Goal: Task Accomplishment & Management: Manage account settings

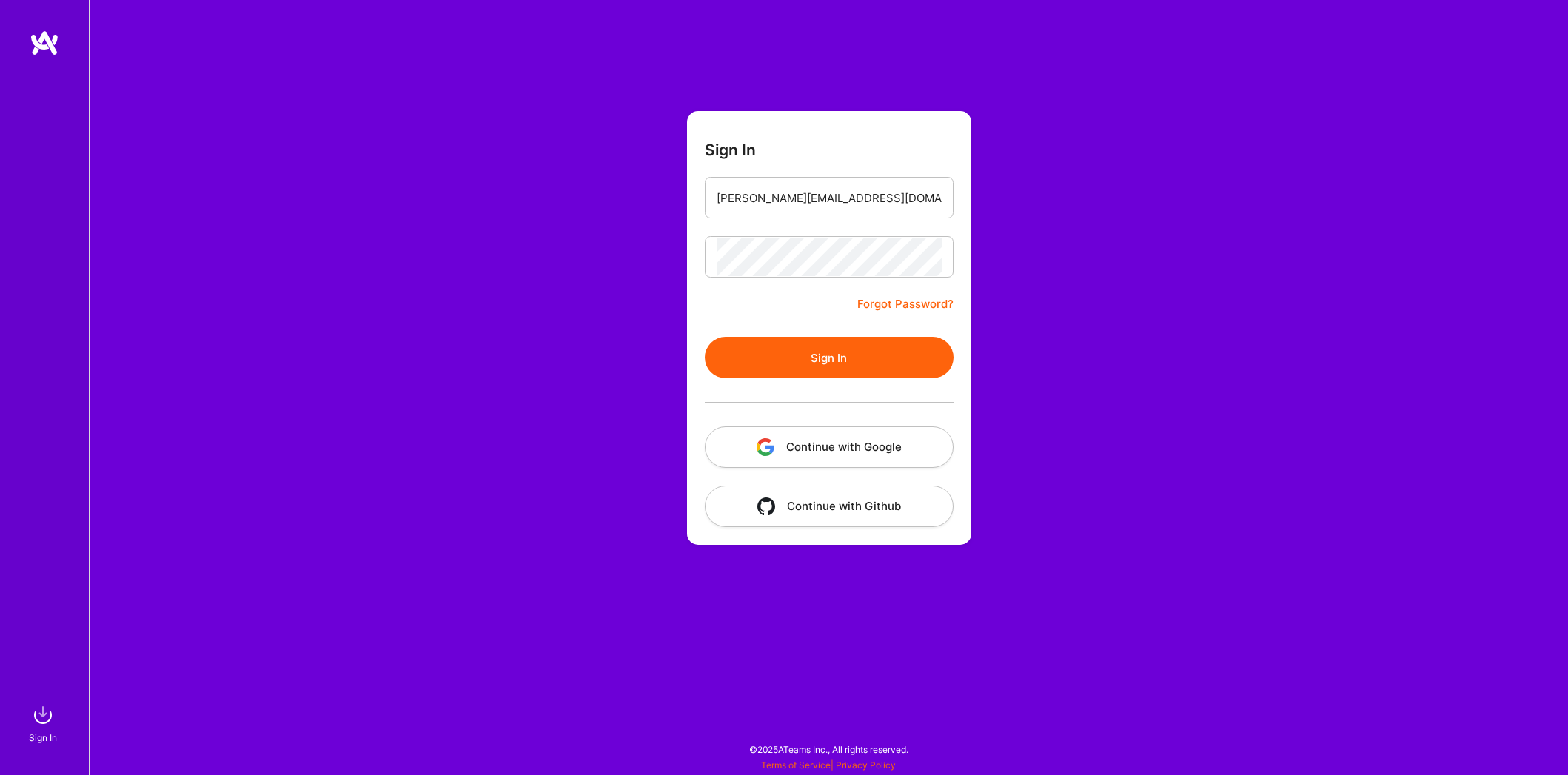
click at [852, 361] on button "Sign In" at bounding box center [829, 358] width 249 height 41
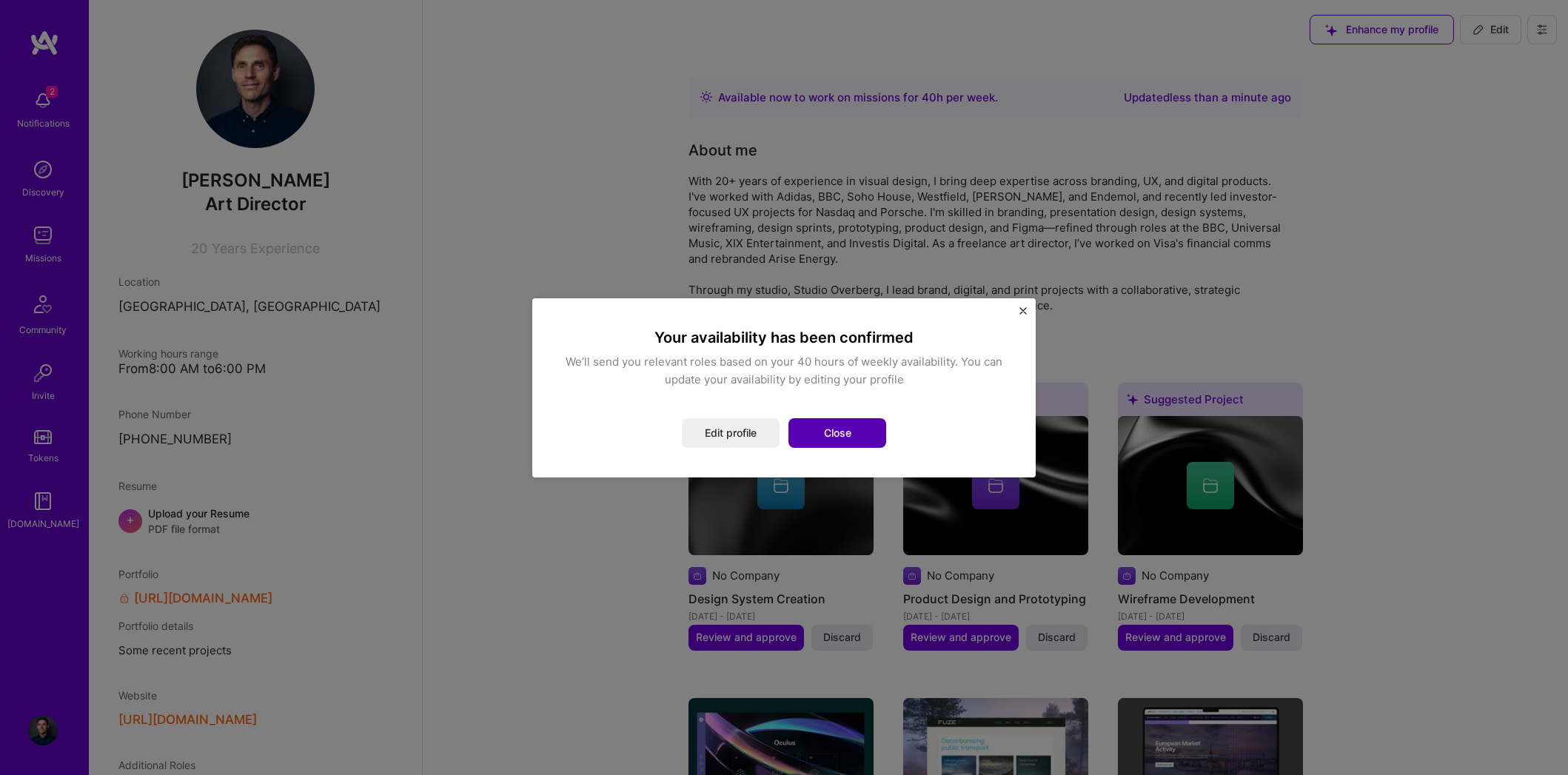
click at [845, 432] on button "Close" at bounding box center [837, 433] width 98 height 30
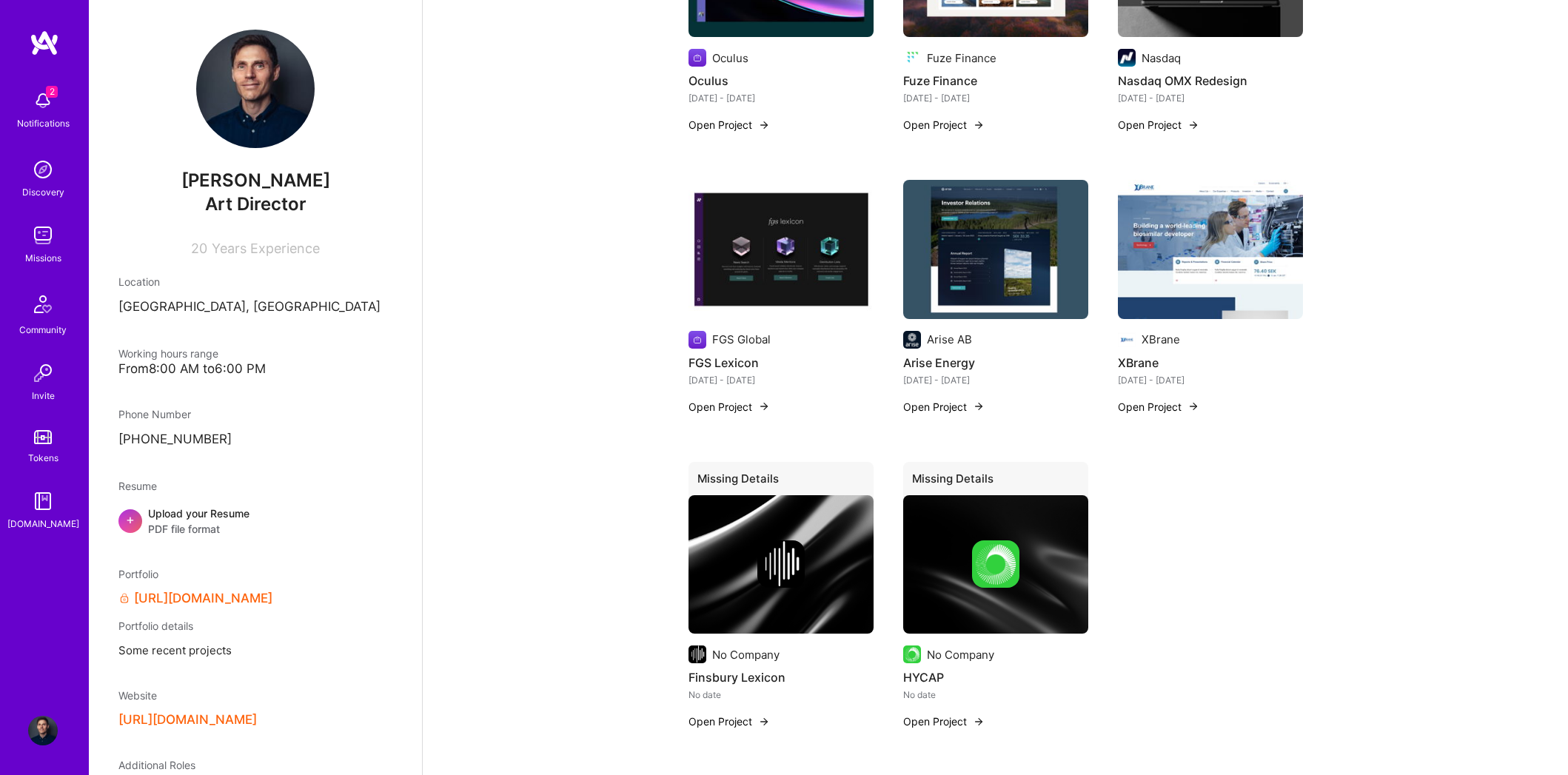
scroll to position [800, 0]
click at [739, 403] on button "Open Project" at bounding box center [729, 406] width 81 height 15
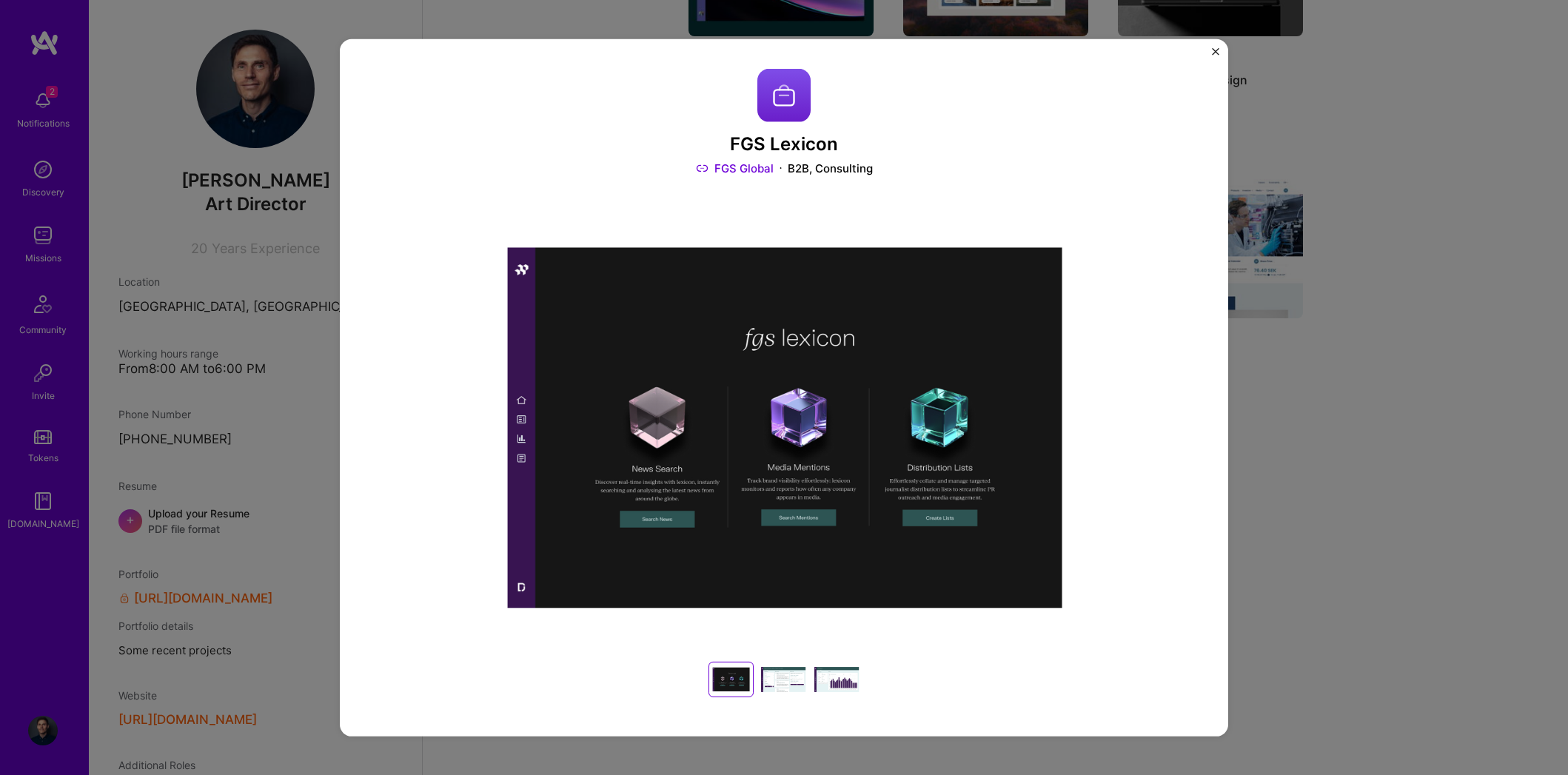
click at [782, 676] on div at bounding box center [783, 680] width 48 height 35
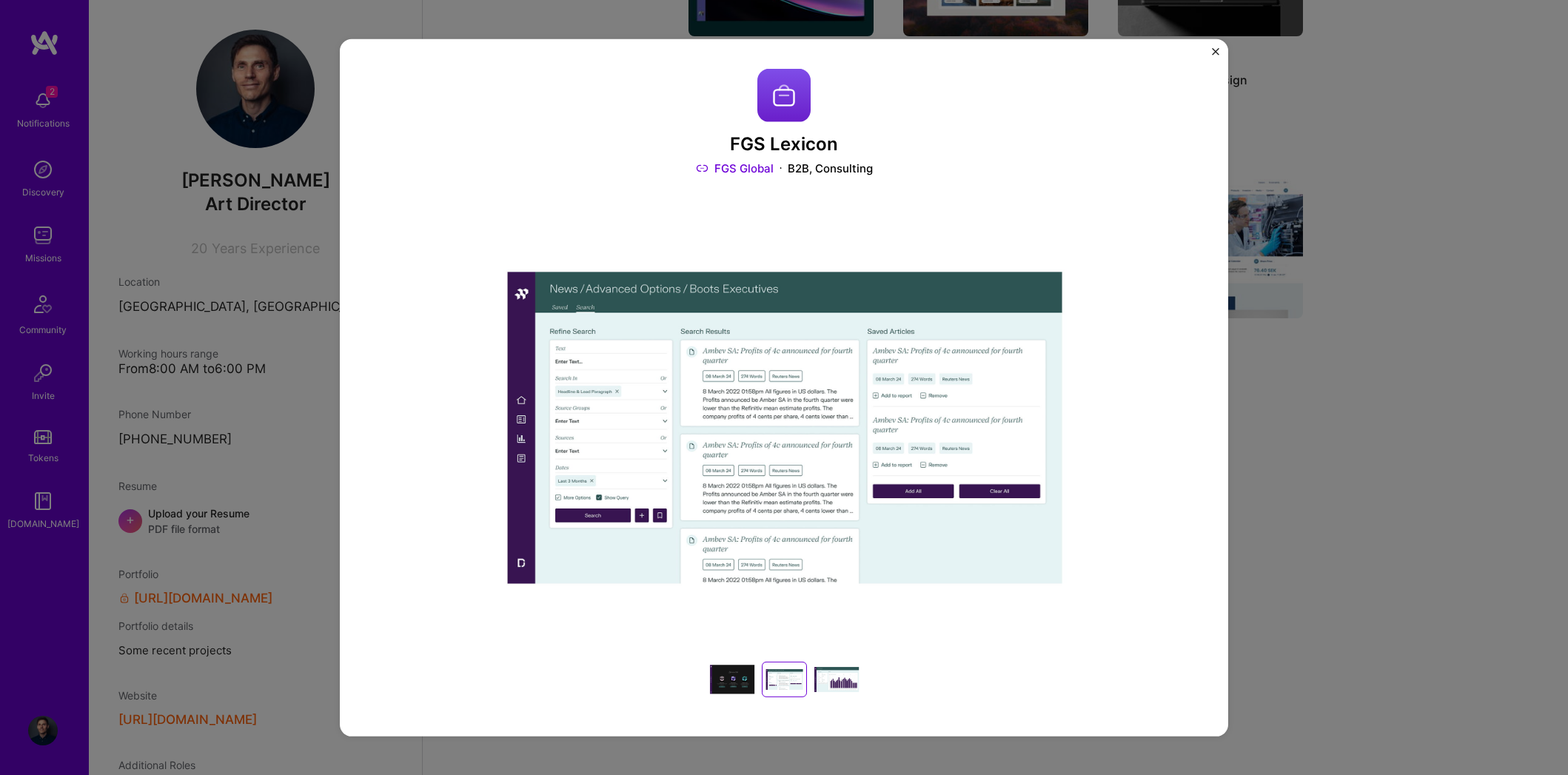
click at [856, 683] on div at bounding box center [837, 680] width 48 height 35
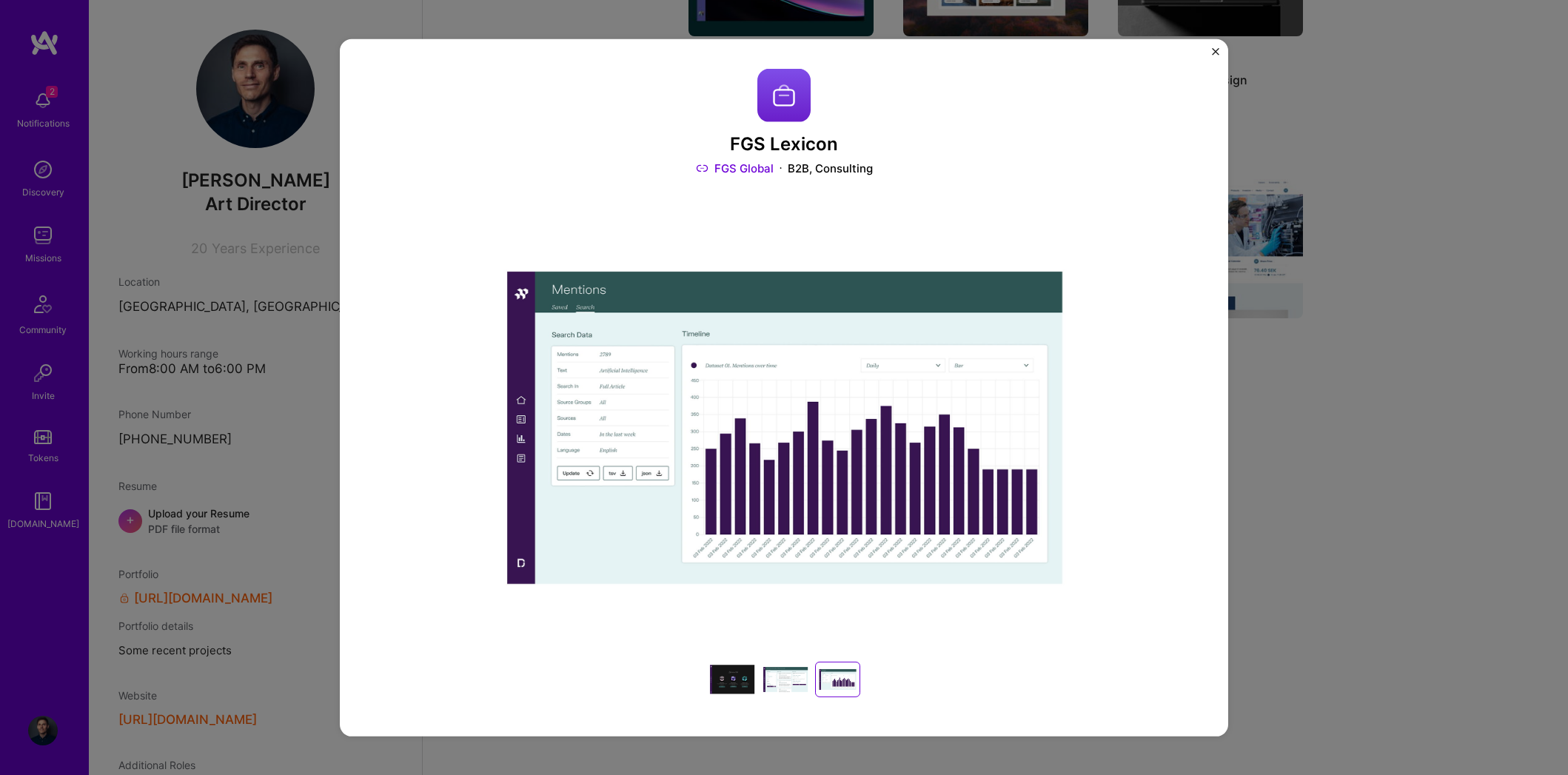
click at [725, 680] on div at bounding box center [733, 680] width 48 height 35
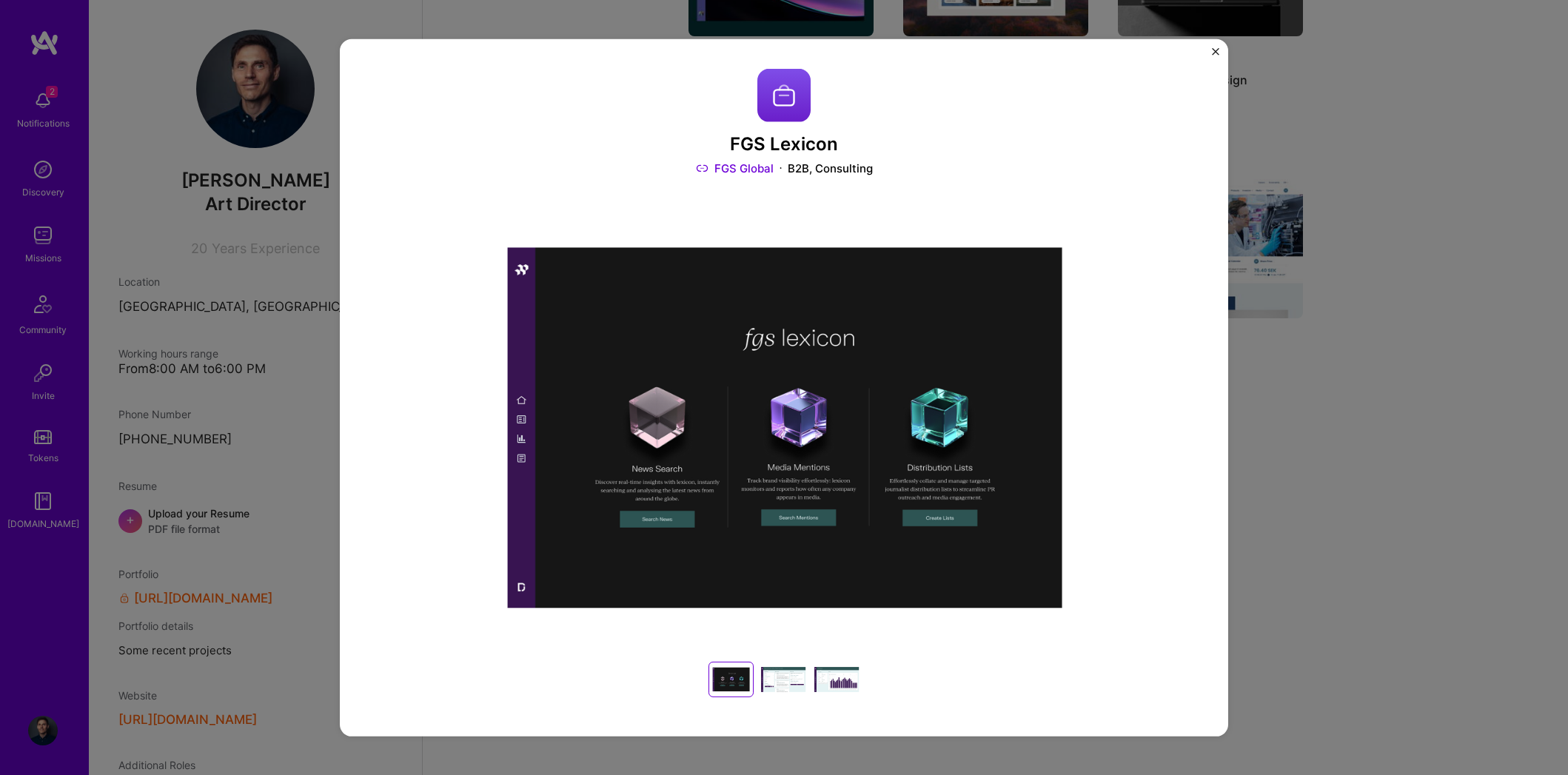
click at [1329, 482] on div "FGS Lexicon FGS Global B2B, Consulting Role Art Director and Project Manager [D…" at bounding box center [784, 387] width 1568 height 775
click at [1217, 51] on img "Close" at bounding box center [1216, 51] width 8 height 8
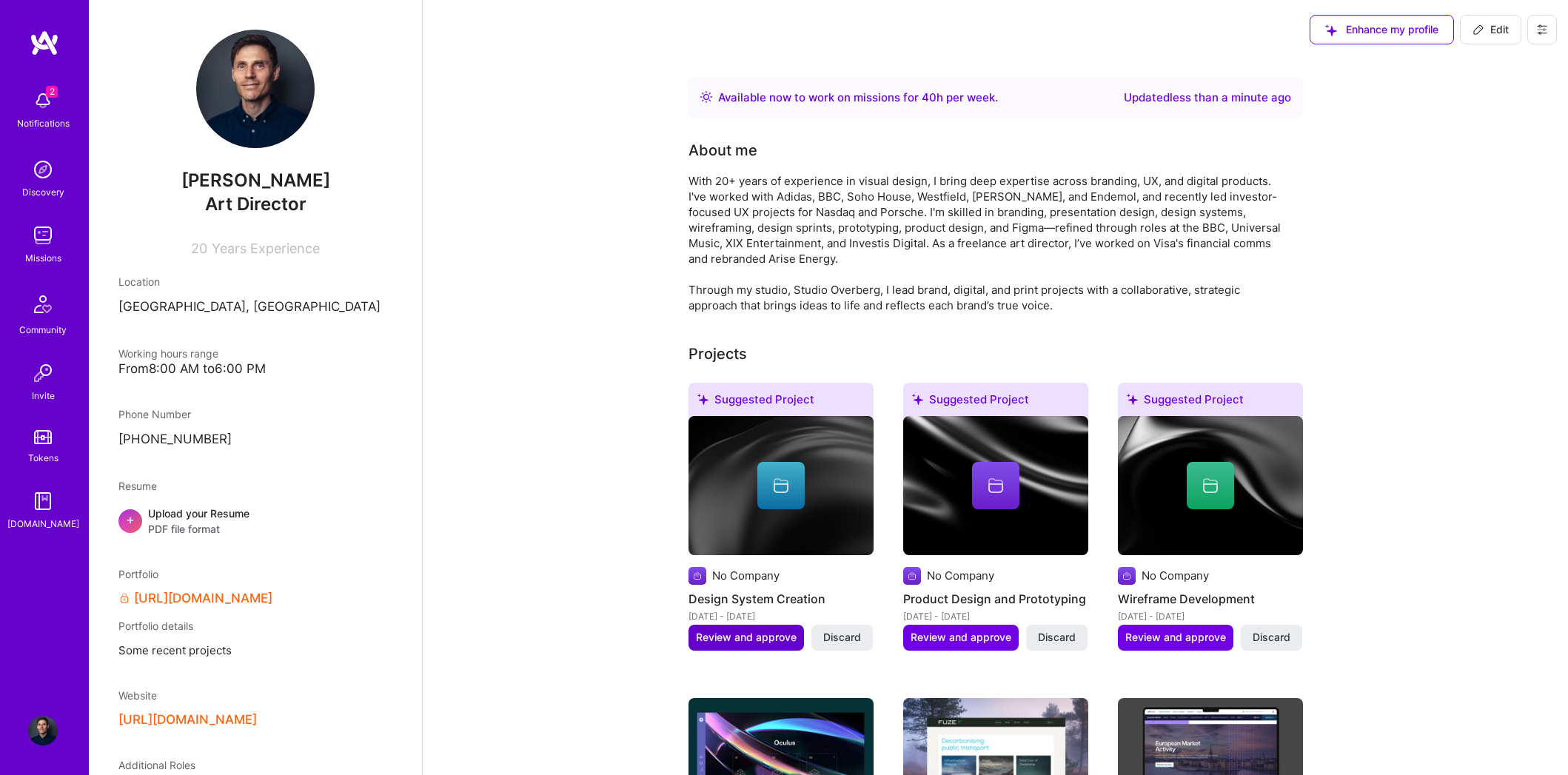
click at [774, 636] on span "Review and approve" at bounding box center [746, 637] width 101 height 15
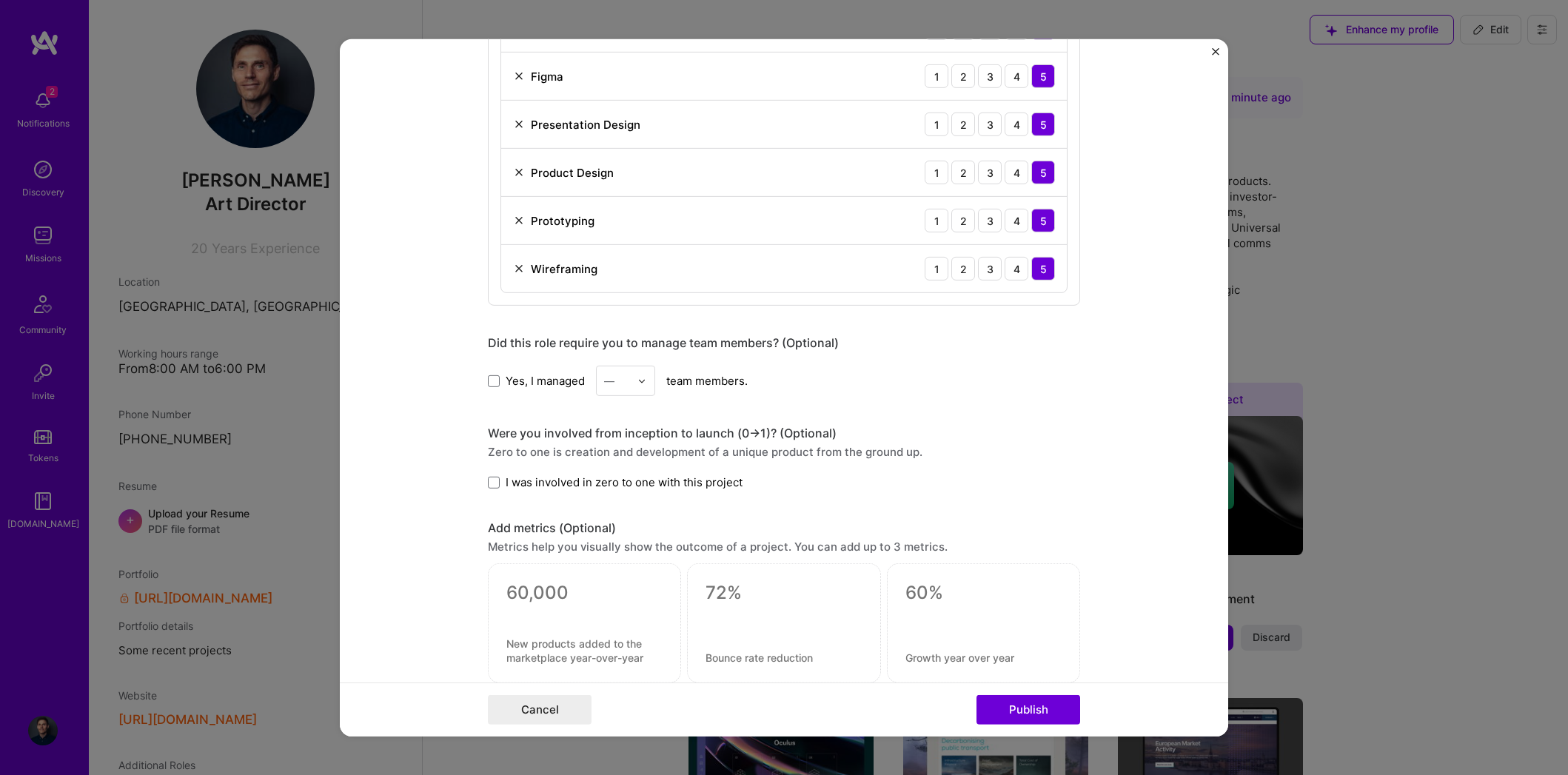
scroll to position [1167, 0]
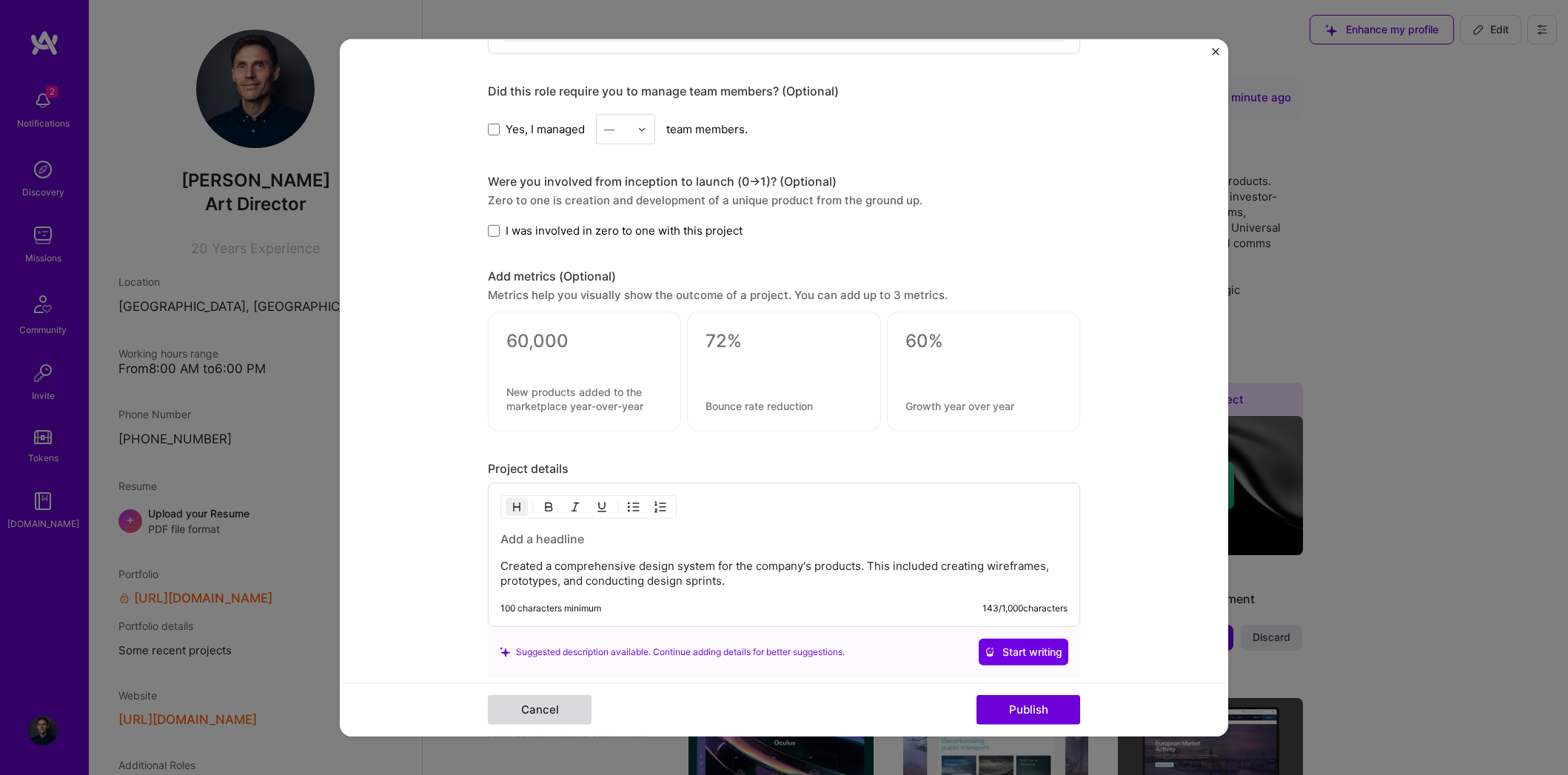
click at [538, 707] on button "Cancel" at bounding box center [539, 710] width 104 height 30
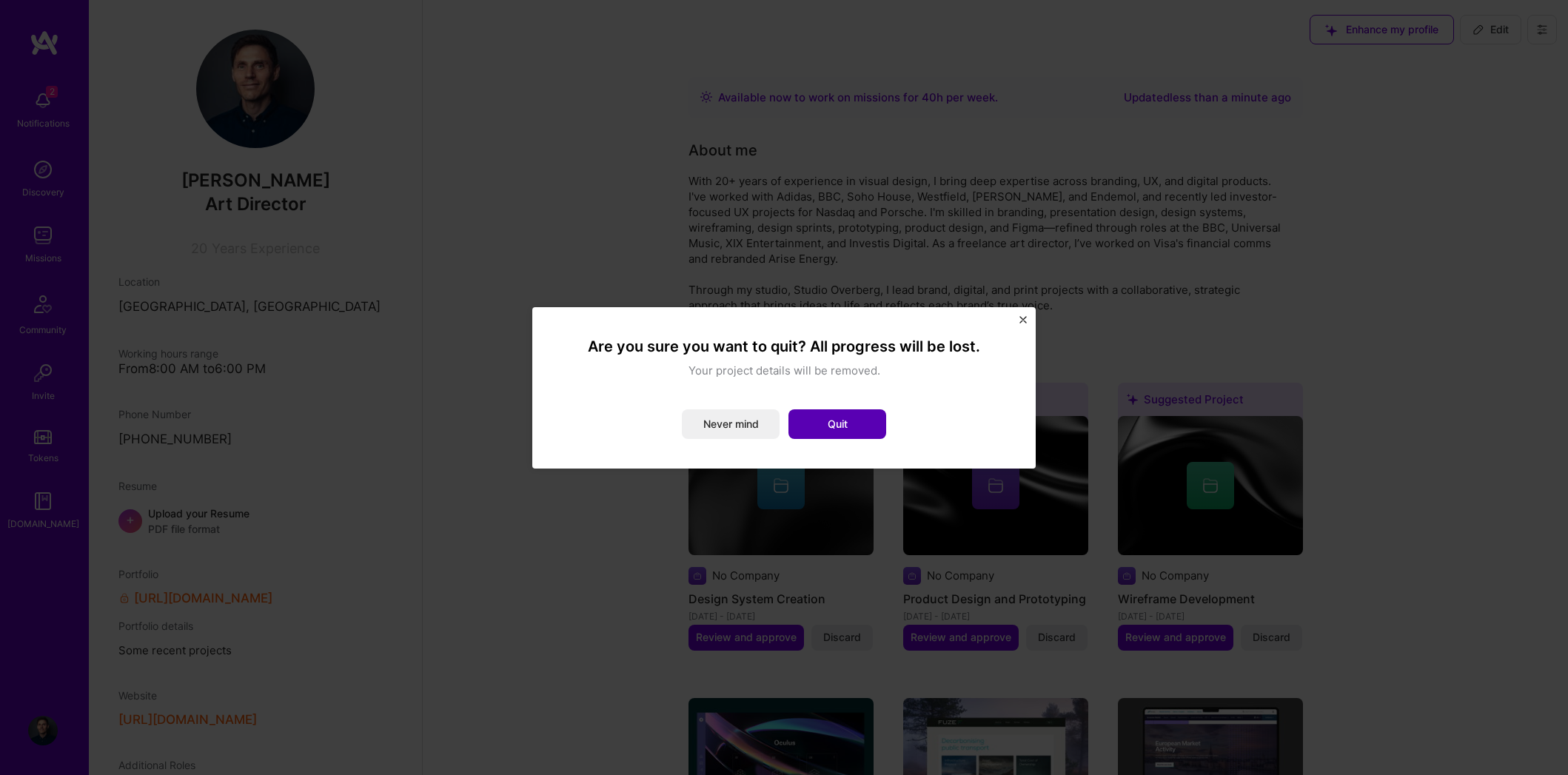
click at [827, 411] on button "Quit" at bounding box center [837, 424] width 98 height 30
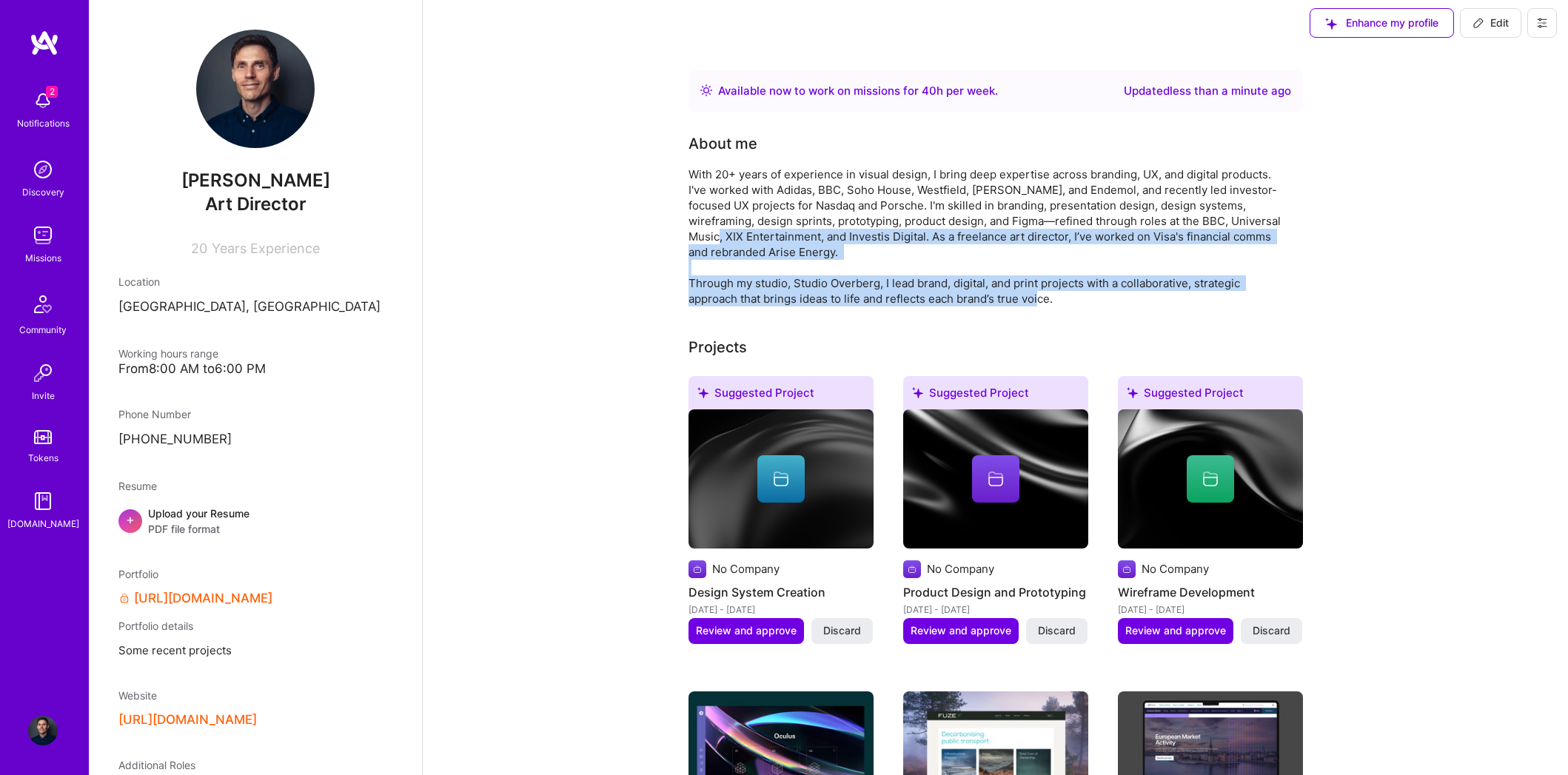
scroll to position [11, 0]
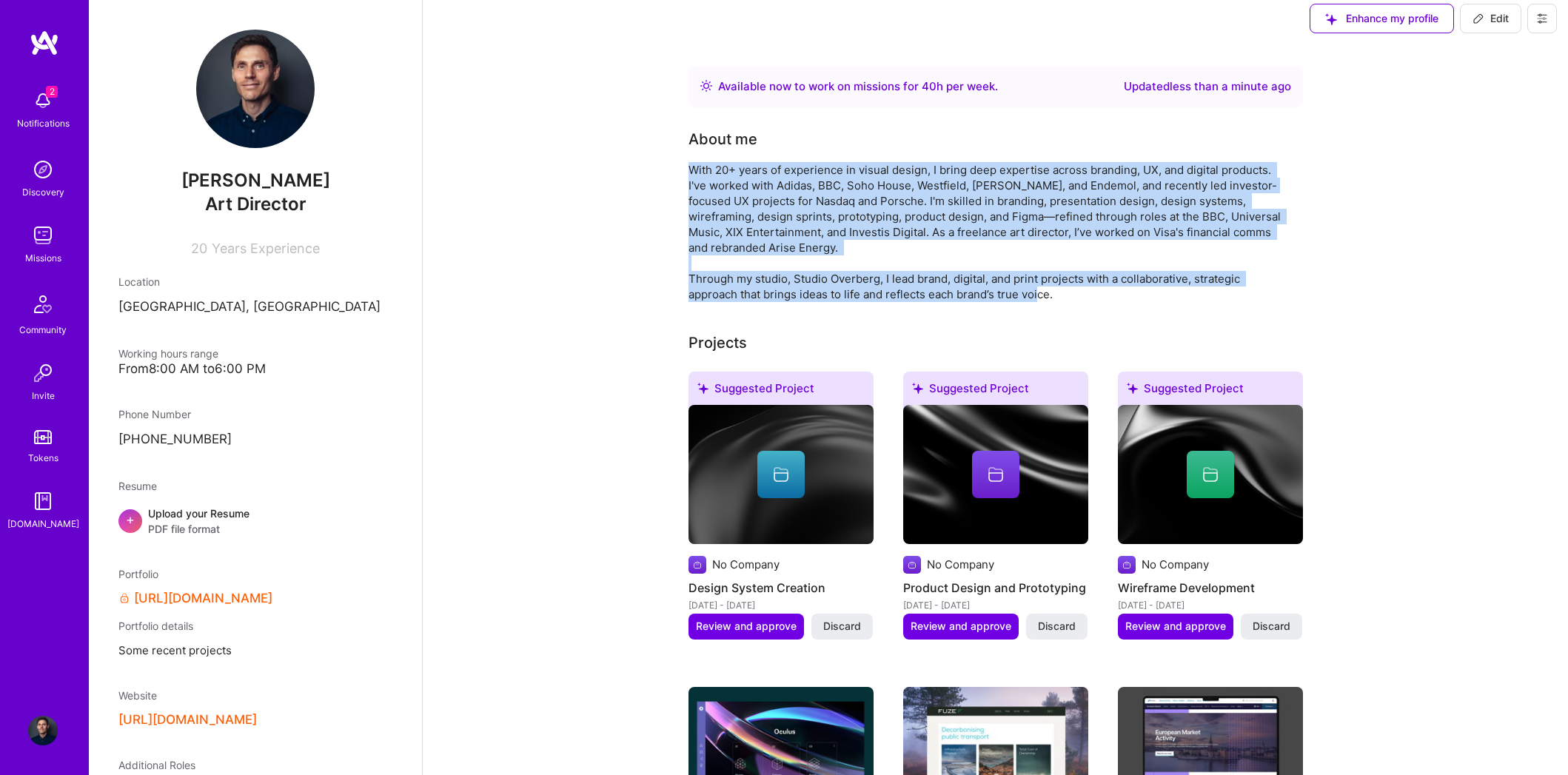
drag, startPoint x: 1032, startPoint y: 302, endPoint x: 675, endPoint y: 169, distance: 381.0
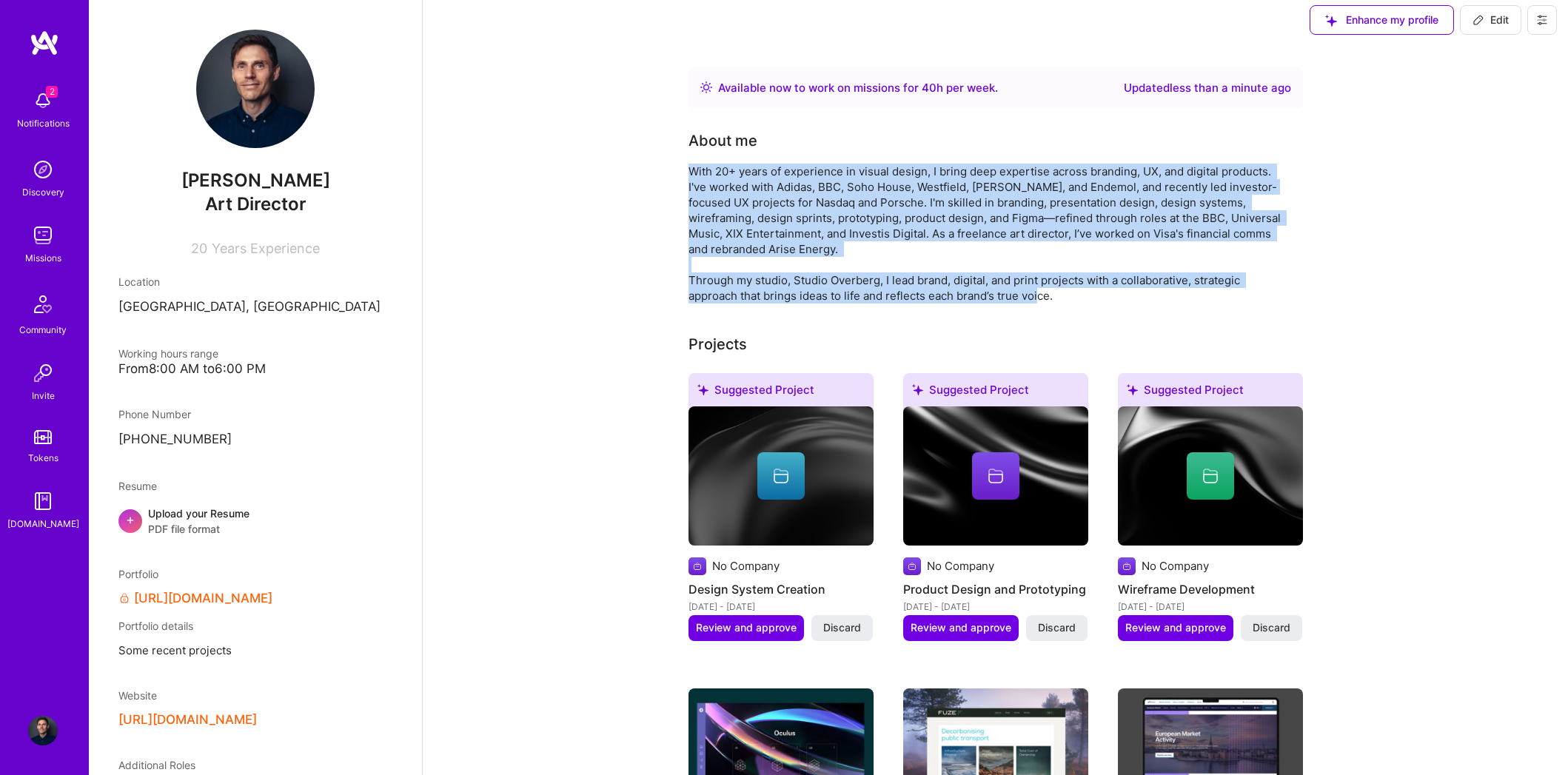
copy div "With 20+ years of experience in visual design, I bring deep expertise across br…"
